Goal: Use online tool/utility: Use online tool/utility

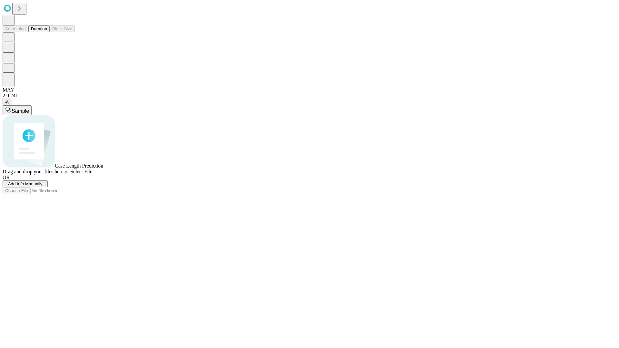
click at [92, 174] on span "Select File" at bounding box center [81, 171] width 22 height 5
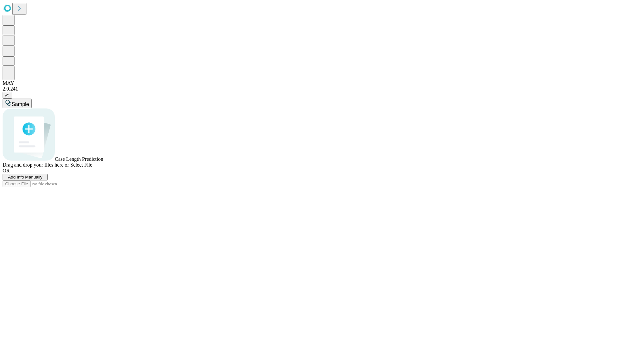
click at [92, 168] on span "Select File" at bounding box center [81, 164] width 22 height 5
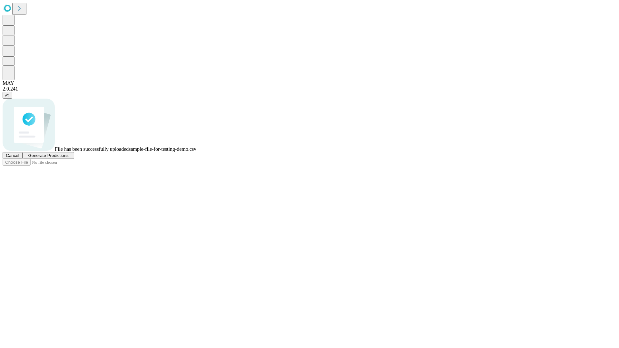
click at [68, 158] on span "Generate Predictions" at bounding box center [48, 155] width 40 height 5
